Goal: Information Seeking & Learning: Learn about a topic

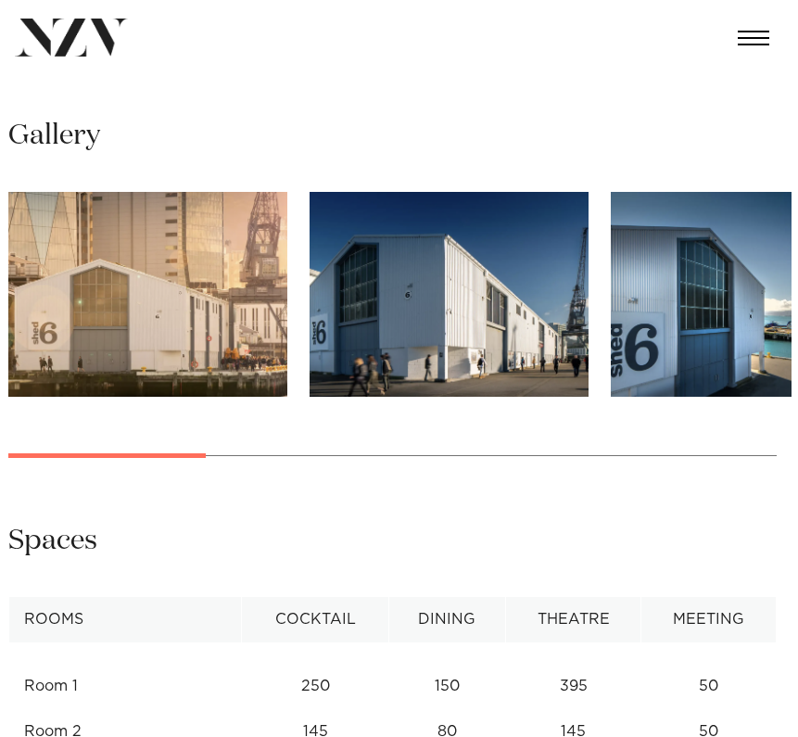
scroll to position [1378, 0]
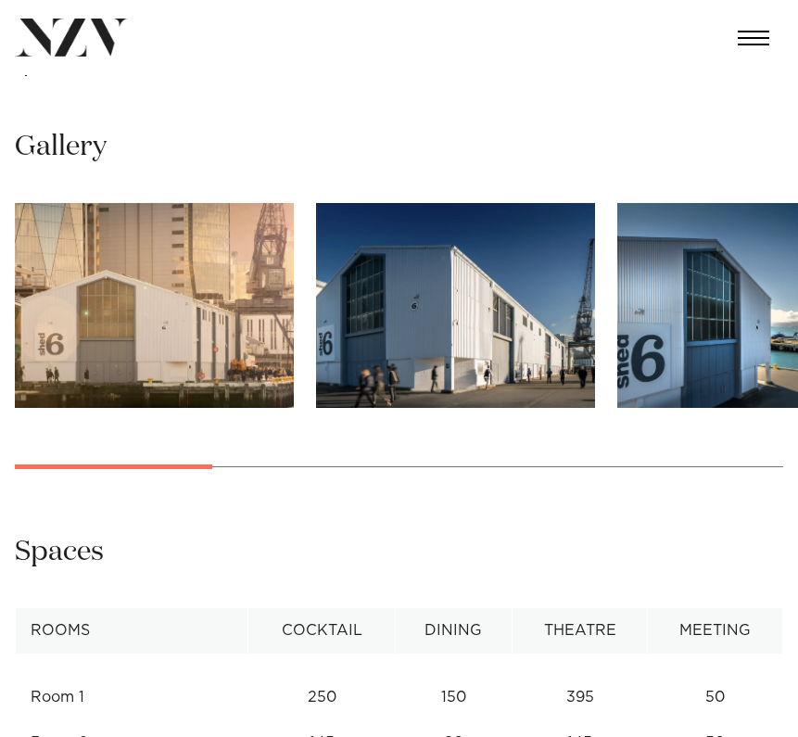
click at [770, 309] on img "3 / 10" at bounding box center [756, 305] width 279 height 205
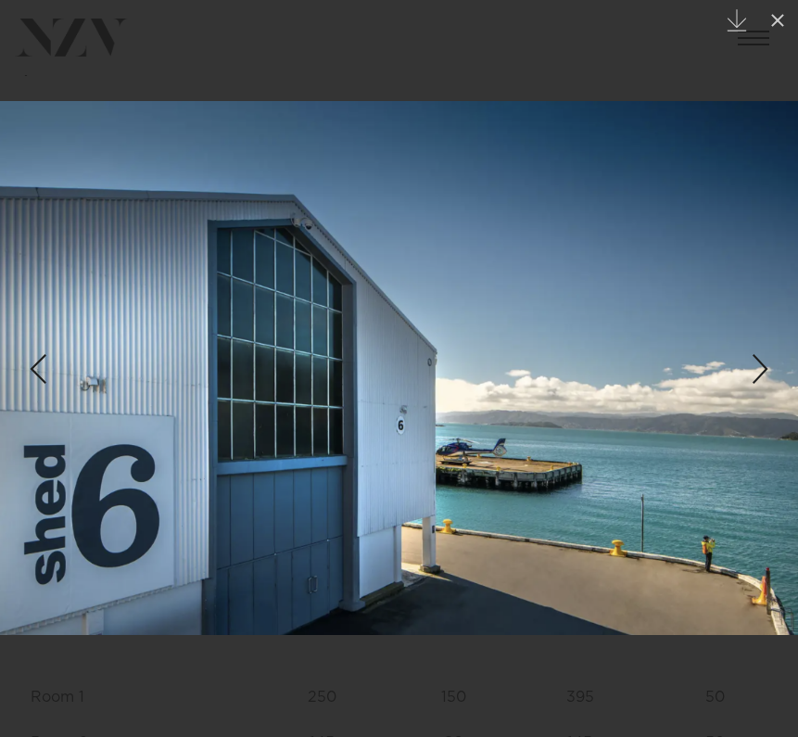
click at [760, 364] on div "Next slide" at bounding box center [760, 368] width 25 height 35
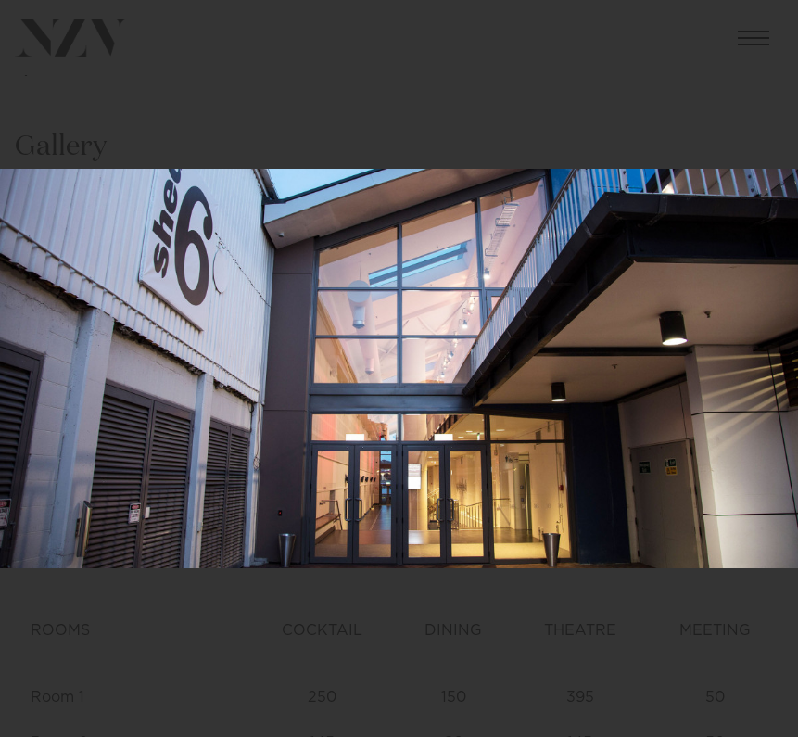
click at [760, 364] on div "4 / 10 Created with Sketch." at bounding box center [399, 368] width 798 height 737
click at [760, 364] on div "Next slide" at bounding box center [760, 368] width 25 height 35
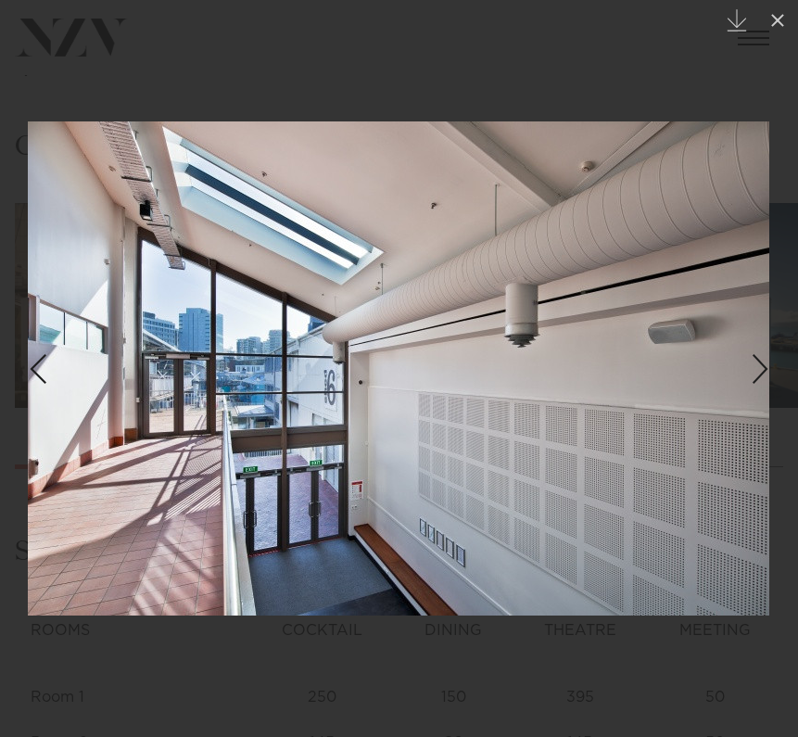
click at [762, 370] on div "Next slide" at bounding box center [760, 368] width 25 height 35
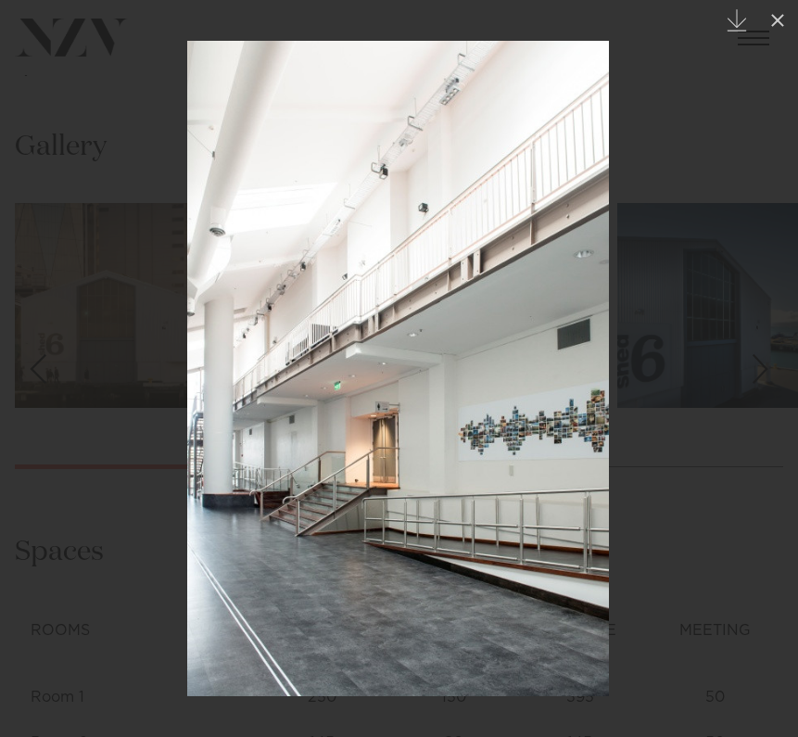
click at [762, 370] on div "Next slide" at bounding box center [760, 368] width 25 height 35
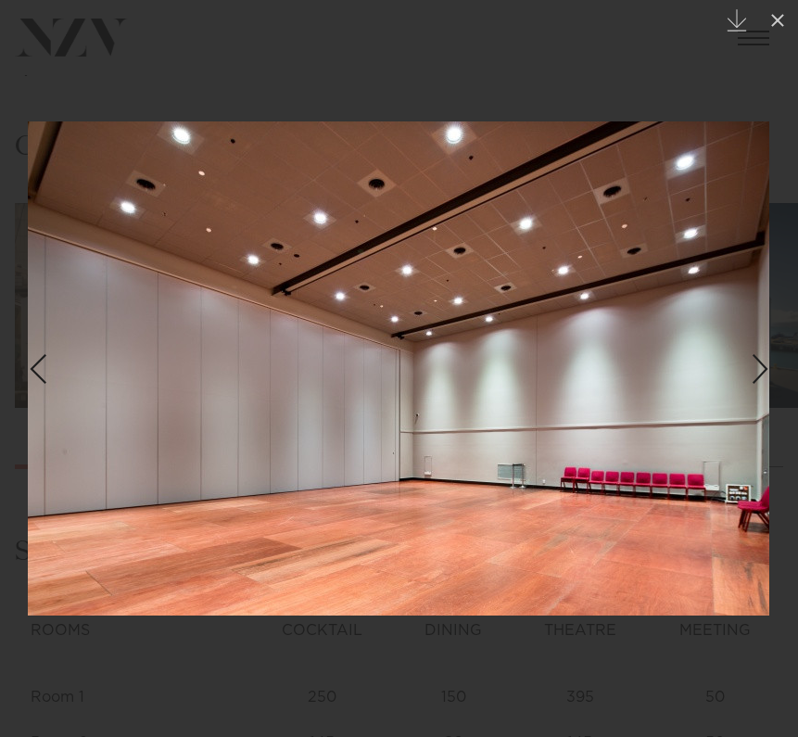
click at [762, 370] on div "Next slide" at bounding box center [760, 368] width 25 height 35
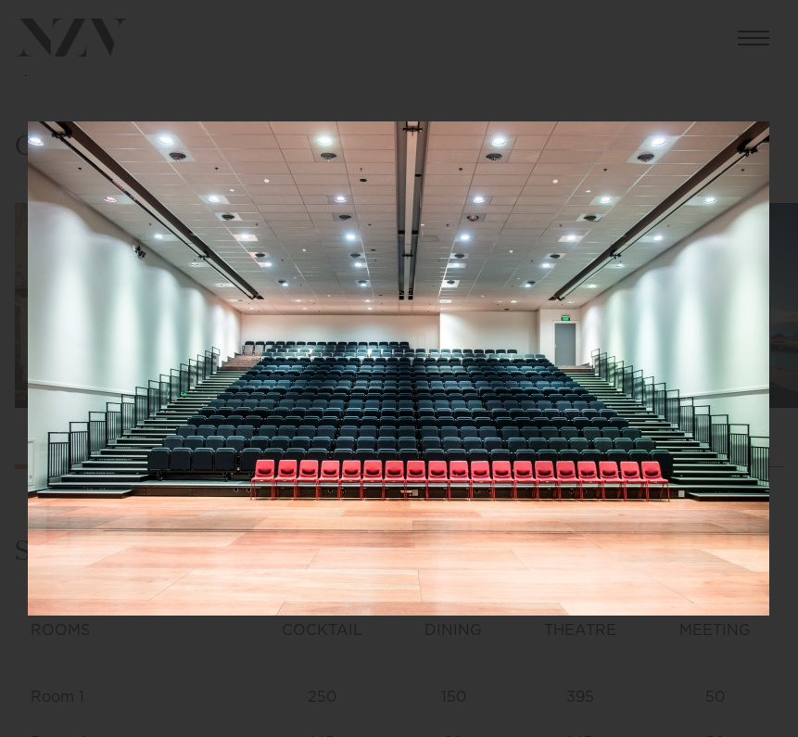
click at [762, 370] on div "Next slide" at bounding box center [760, 368] width 25 height 35
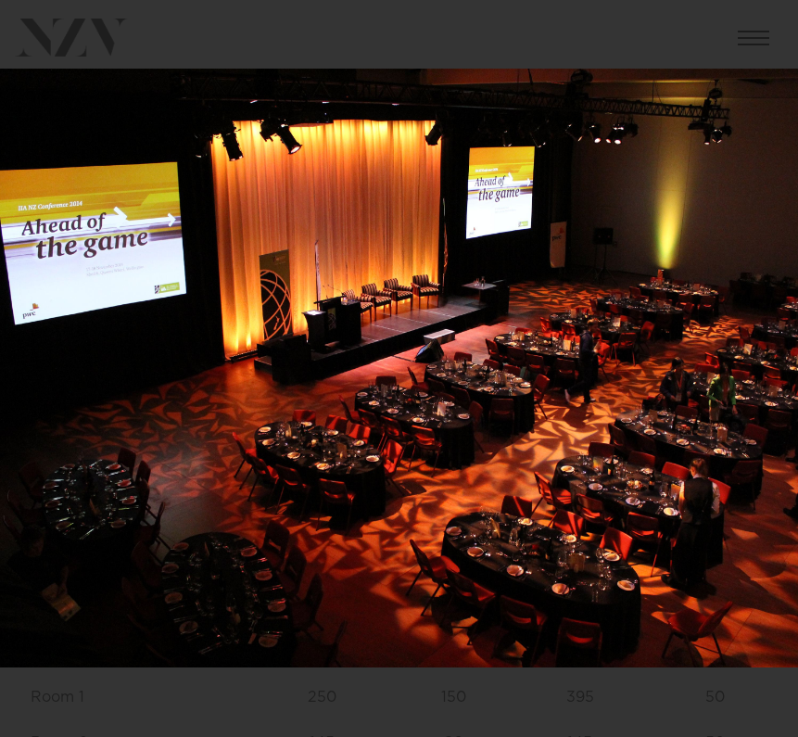
click at [762, 370] on div "9 / 10 Created with Sketch." at bounding box center [399, 368] width 798 height 737
click at [768, 367] on div "Next slide" at bounding box center [760, 368] width 25 height 35
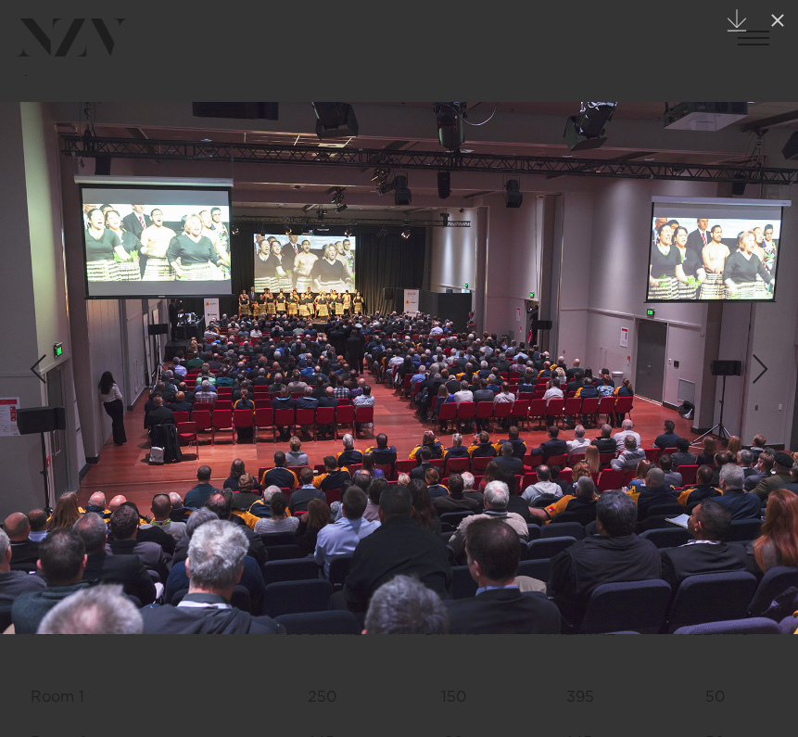
click at [762, 370] on div "Next slide" at bounding box center [760, 368] width 25 height 35
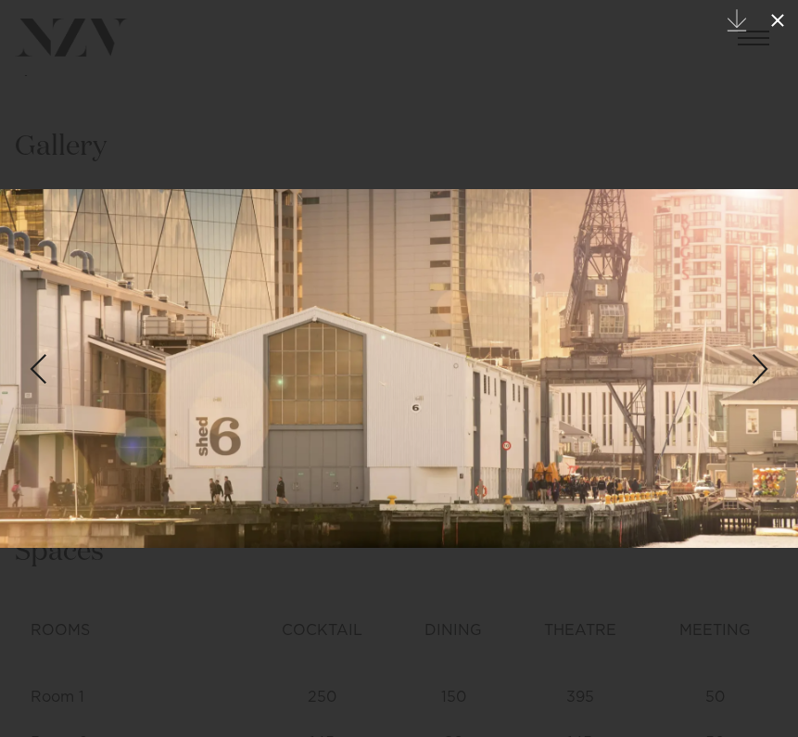
click at [778, 19] on icon at bounding box center [777, 20] width 22 height 22
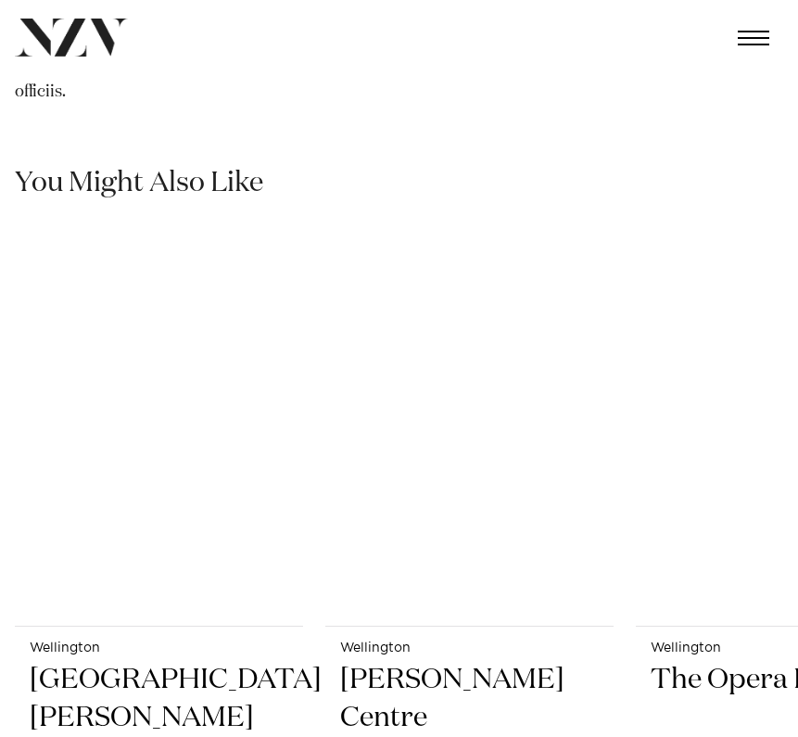
scroll to position [3186, 0]
